Goal: Task Accomplishment & Management: Manage account settings

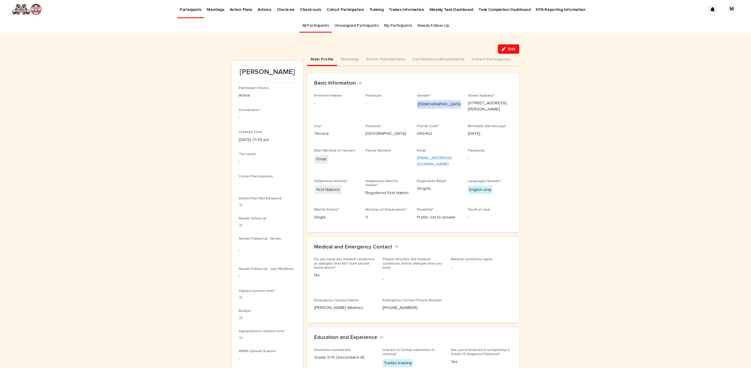
click at [313, 26] on link "All Participants" at bounding box center [315, 26] width 27 height 14
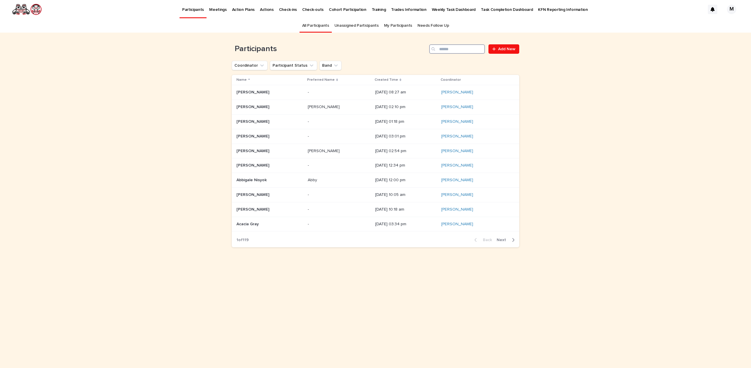
click at [459, 45] on input "Search" at bounding box center [457, 48] width 56 height 9
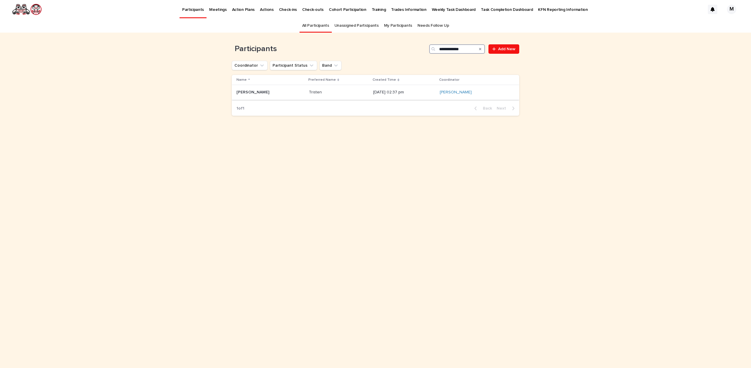
type input "**********"
click at [309, 94] on p "Tristen" at bounding box center [316, 92] width 14 height 6
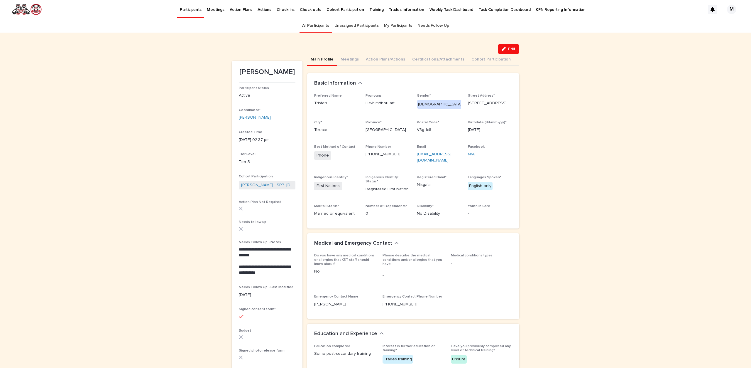
click at [312, 23] on link "All Participants" at bounding box center [315, 26] width 27 height 14
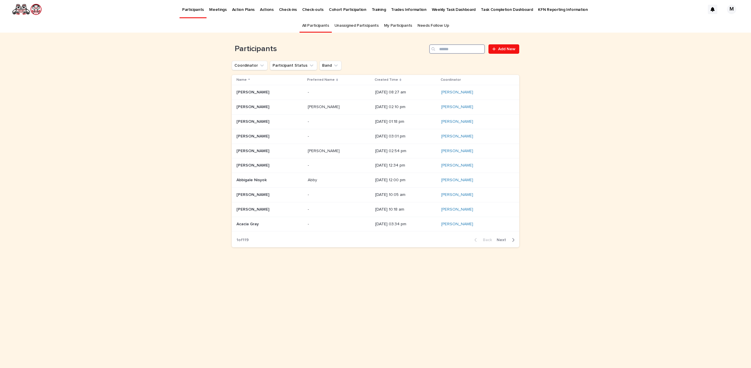
click at [448, 51] on input "Search" at bounding box center [457, 48] width 56 height 9
click at [508, 238] on span "Next" at bounding box center [503, 240] width 13 height 4
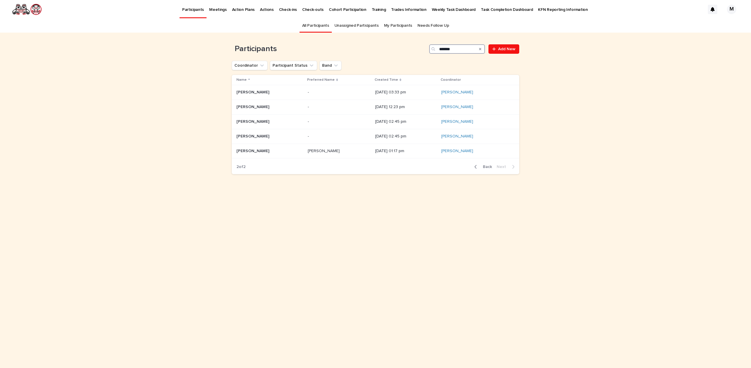
drag, startPoint x: 453, startPoint y: 48, endPoint x: 419, endPoint y: 56, distance: 35.6
click at [422, 55] on div "Participants ****** Add New" at bounding box center [375, 47] width 287 height 28
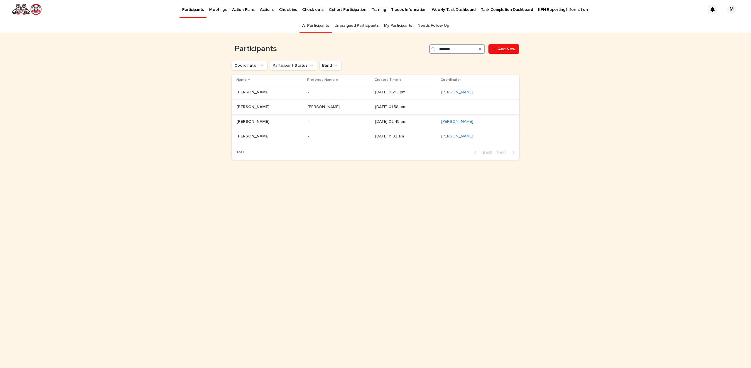
type input "*******"
click at [245, 106] on p "[PERSON_NAME]" at bounding box center [253, 106] width 34 height 6
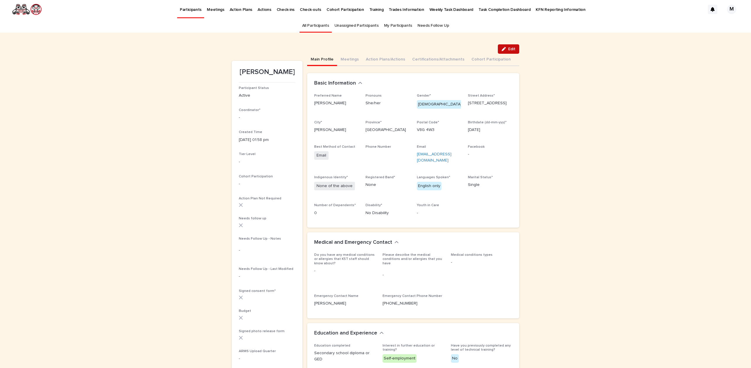
click at [509, 47] on button "Edit" at bounding box center [508, 48] width 21 height 9
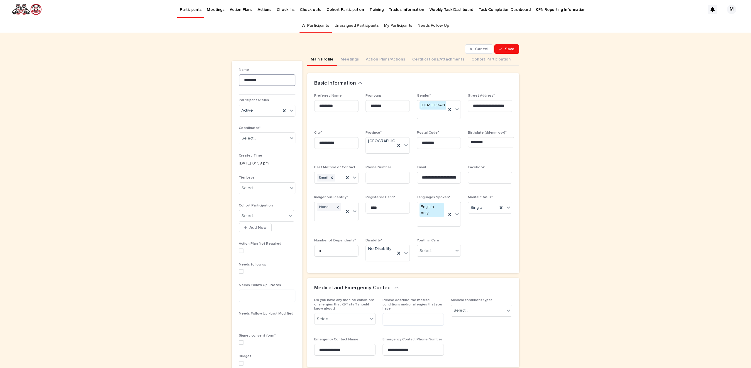
click at [270, 77] on input "********" at bounding box center [267, 80] width 57 height 12
type input "**********"
click at [455, 247] on icon at bounding box center [457, 250] width 6 height 6
drag, startPoint x: 421, startPoint y: 256, endPoint x: 430, endPoint y: 251, distance: 10.0
click at [421, 256] on div "Yes" at bounding box center [437, 255] width 44 height 10
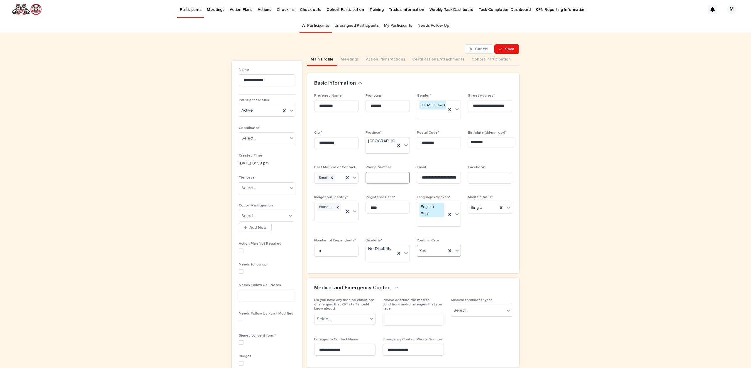
click at [368, 174] on input at bounding box center [387, 178] width 44 height 12
type input "**********"
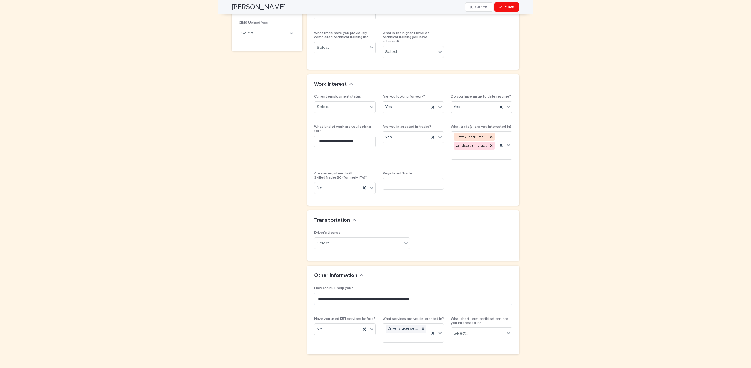
scroll to position [404, 0]
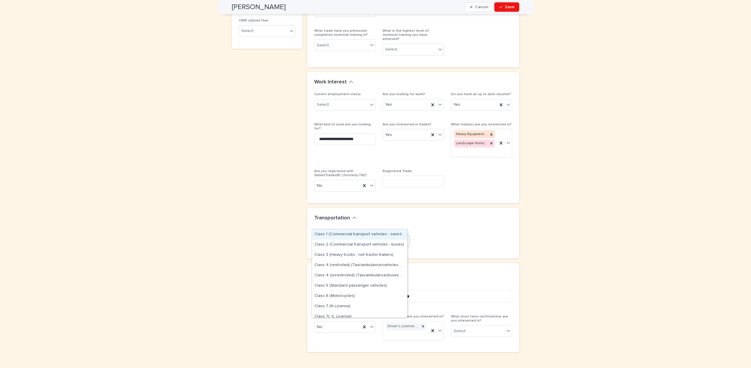
click at [405, 237] on icon at bounding box center [406, 240] width 6 height 6
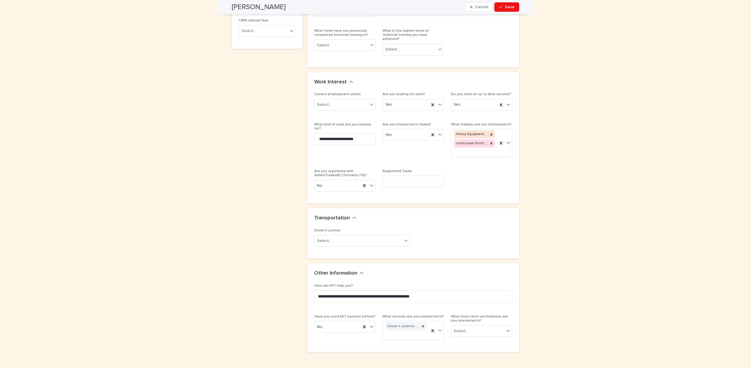
click at [465, 228] on div "Driver's License Select..." at bounding box center [413, 239] width 198 height 23
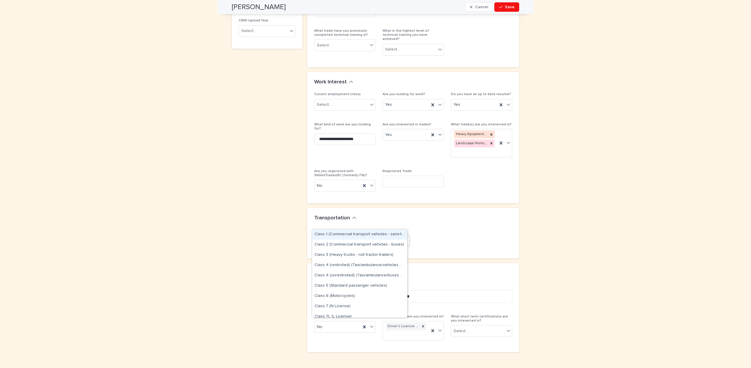
click at [404, 239] on icon at bounding box center [406, 240] width 4 height 2
click at [317, 285] on div "Class 7L (L License)" at bounding box center [359, 287] width 95 height 10
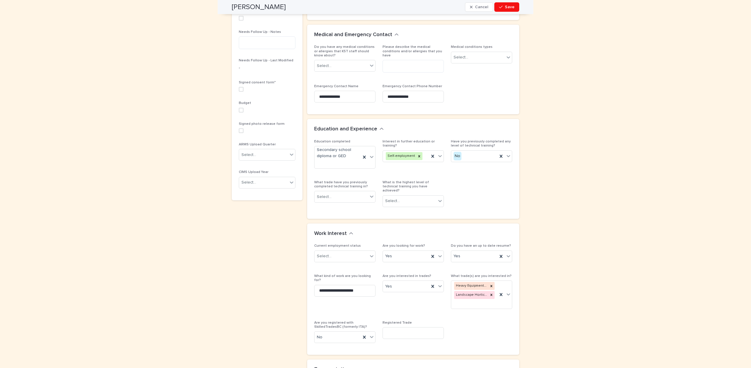
scroll to position [140, 0]
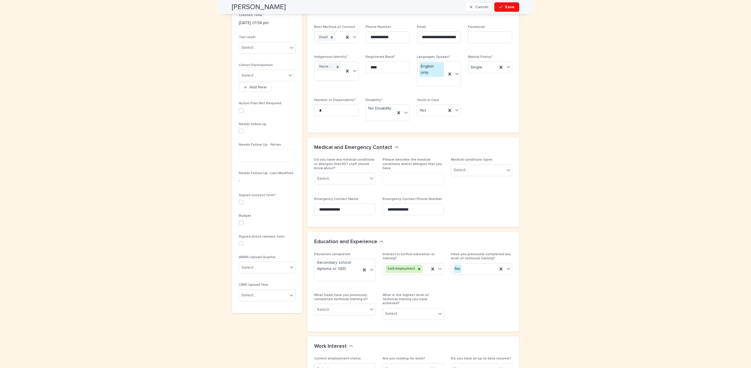
click at [239, 199] on span at bounding box center [241, 201] width 5 height 5
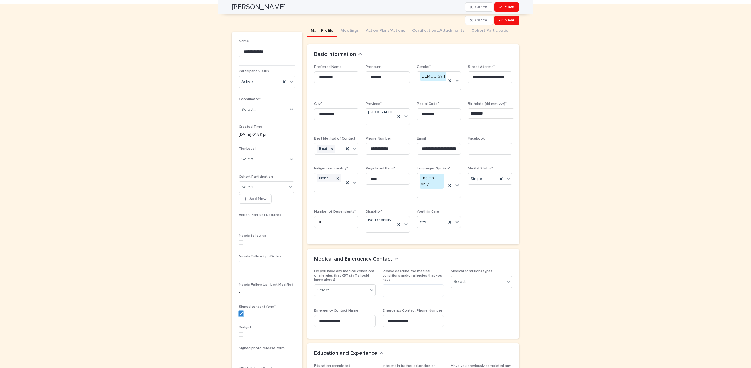
scroll to position [0, 0]
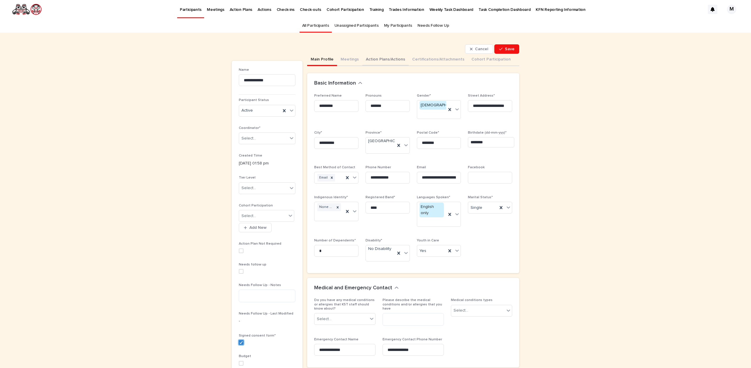
click at [367, 56] on button "Action Plans/Actions" at bounding box center [385, 60] width 46 height 12
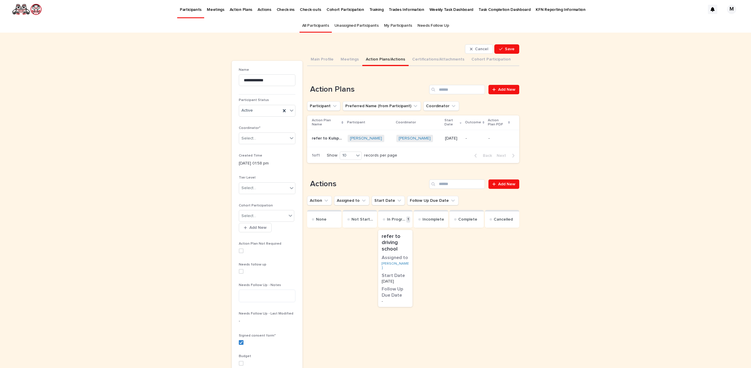
click at [381, 176] on div "Loading... Saving… Actions Add New Action Assigned to Start Date Follow Up Due …" at bounding box center [413, 255] width 212 height 176
click at [326, 58] on button "Main Profile" at bounding box center [322, 60] width 30 height 12
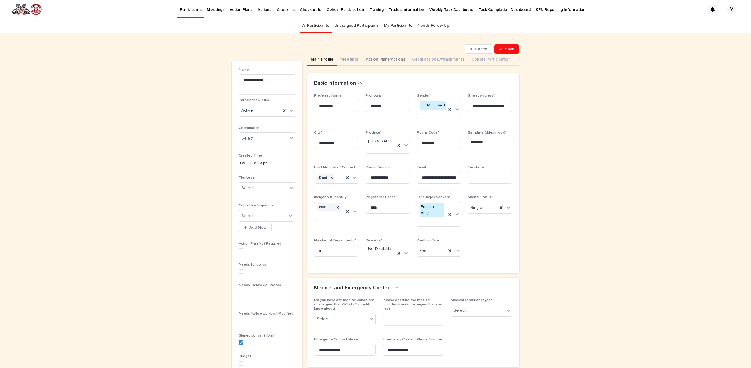
drag, startPoint x: 367, startPoint y: 58, endPoint x: 392, endPoint y: 49, distance: 27.2
click at [367, 58] on button "Action Plans/Actions" at bounding box center [385, 60] width 46 height 12
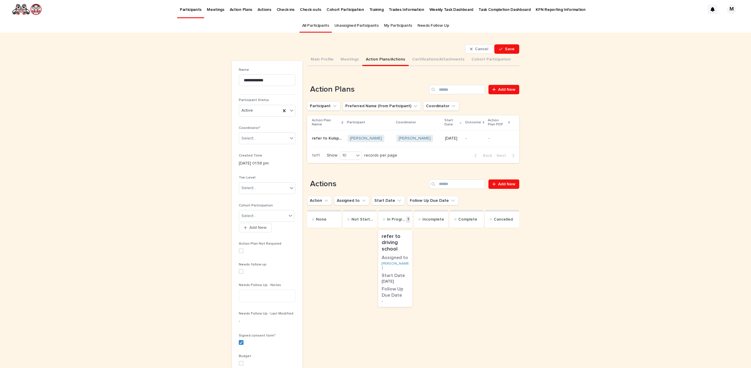
click at [333, 137] on p "refer to Kulspai school for driving lessons" at bounding box center [328, 138] width 32 height 6
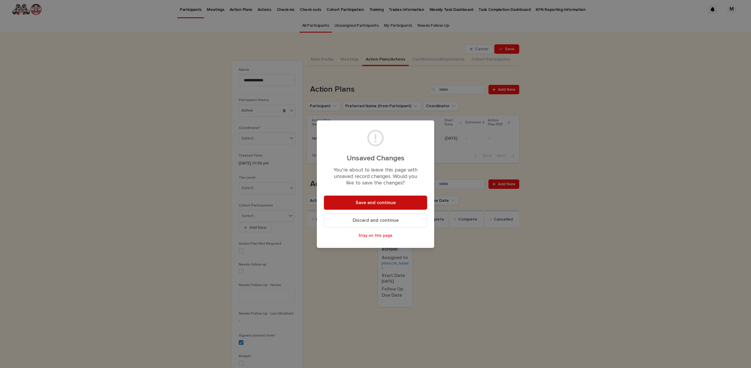
click at [383, 203] on span "Save and continue" at bounding box center [376, 202] width 40 height 5
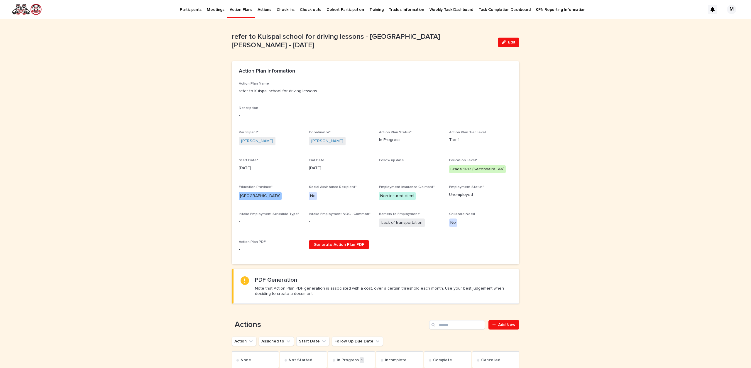
click at [512, 41] on span "Edit" at bounding box center [511, 42] width 7 height 4
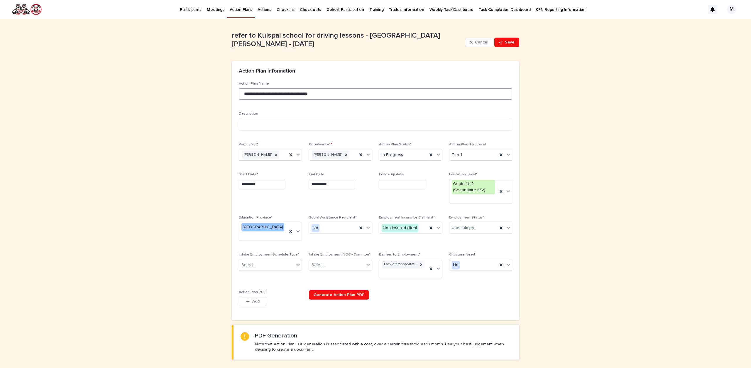
click at [242, 93] on input "**********" at bounding box center [375, 94] width 273 height 12
drag, startPoint x: 244, startPoint y: 93, endPoint x: 260, endPoint y: 87, distance: 17.5
click at [244, 93] on input "**********" at bounding box center [375, 94] width 273 height 12
type input "**********"
click at [505, 41] on span "Save" at bounding box center [510, 42] width 10 height 4
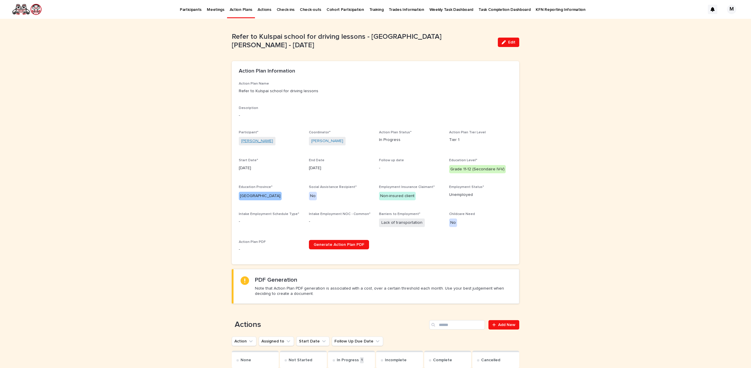
click at [248, 142] on link "[PERSON_NAME]" at bounding box center [257, 141] width 32 height 6
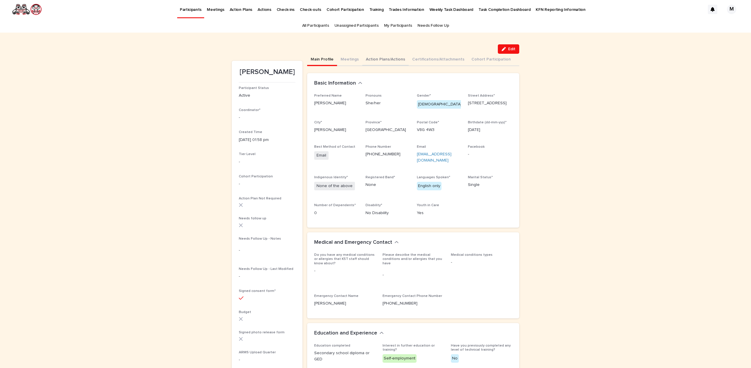
click at [392, 58] on button "Action Plans/Actions" at bounding box center [385, 60] width 46 height 12
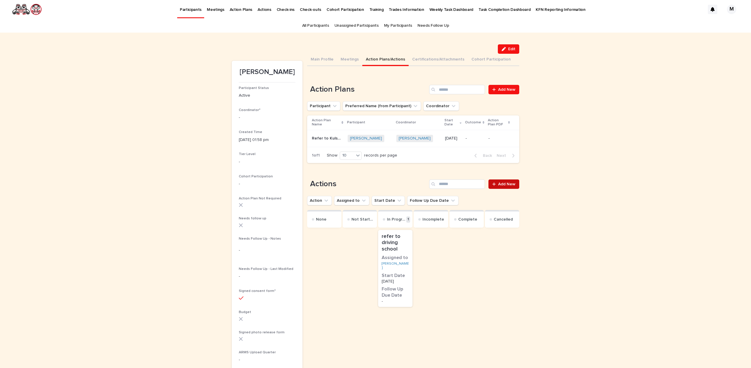
click at [507, 182] on span "Add New" at bounding box center [506, 184] width 17 height 4
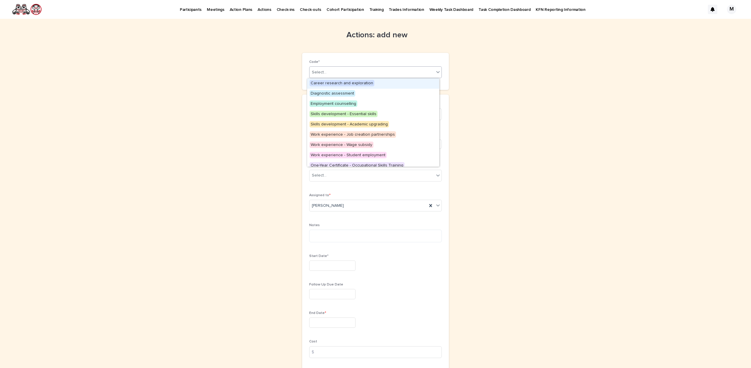
click at [435, 70] on icon at bounding box center [438, 72] width 6 height 6
click at [506, 74] on div "Actions: add new Loading... Saving… Loading... Saving… Loading... Saving… Code*…" at bounding box center [375, 246] width 287 height 454
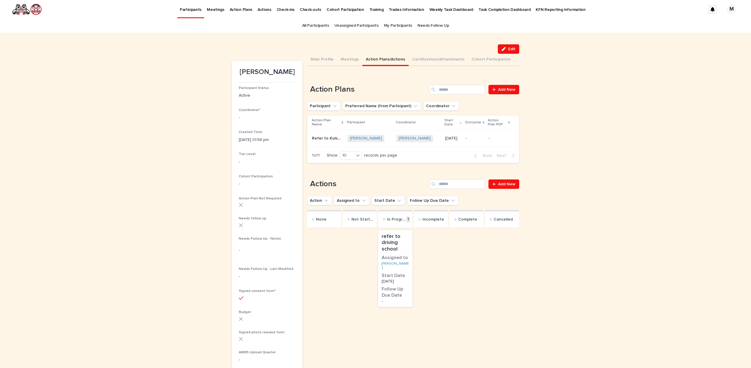
click at [389, 238] on p "refer to driving school" at bounding box center [395, 242] width 27 height 19
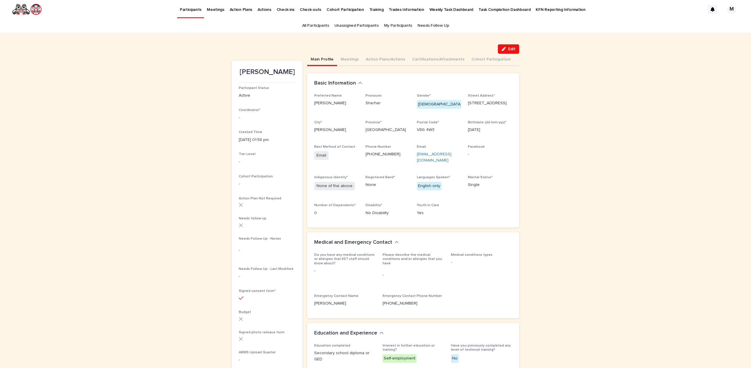
click at [314, 58] on button "Main Profile" at bounding box center [322, 60] width 30 height 12
click at [379, 59] on button "Action Plans/Actions" at bounding box center [385, 60] width 46 height 12
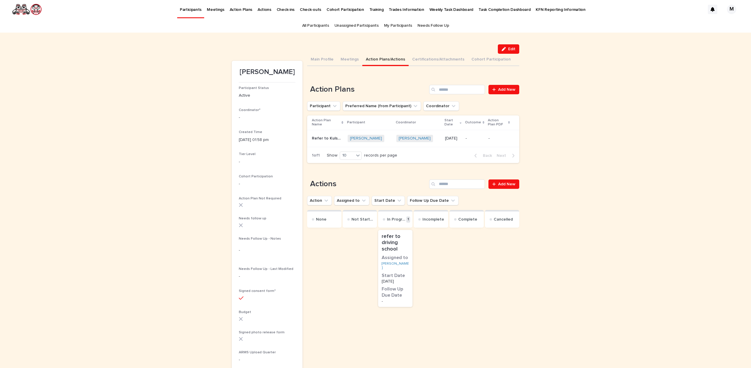
click at [313, 138] on p "Refer to Kulspai school for driving lessons" at bounding box center [328, 138] width 32 height 6
